Goal: Register for event/course

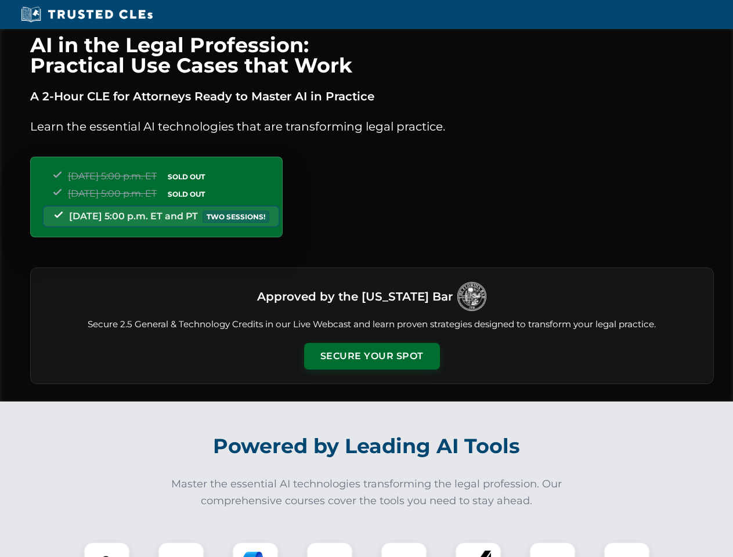
click at [371, 356] on button "Secure Your Spot" at bounding box center [372, 356] width 136 height 27
click at [107, 549] on img at bounding box center [107, 565] width 34 height 34
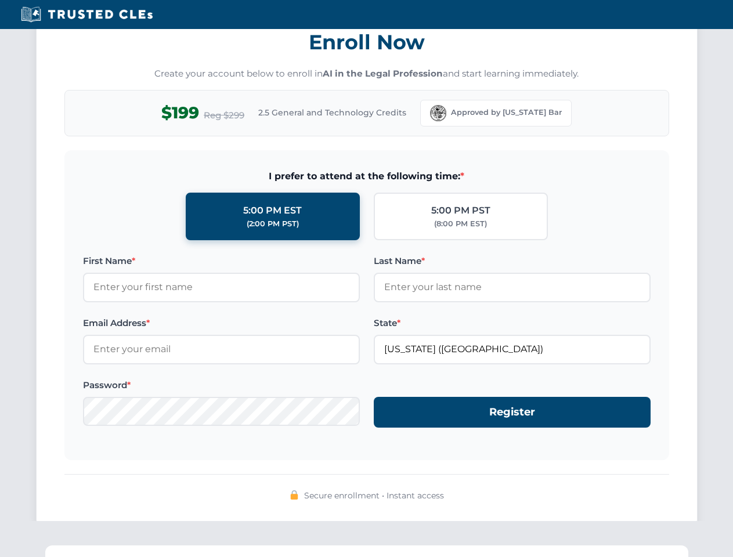
scroll to position [1139, 0]
